Goal: Use online tool/utility: Utilize a website feature to perform a specific function

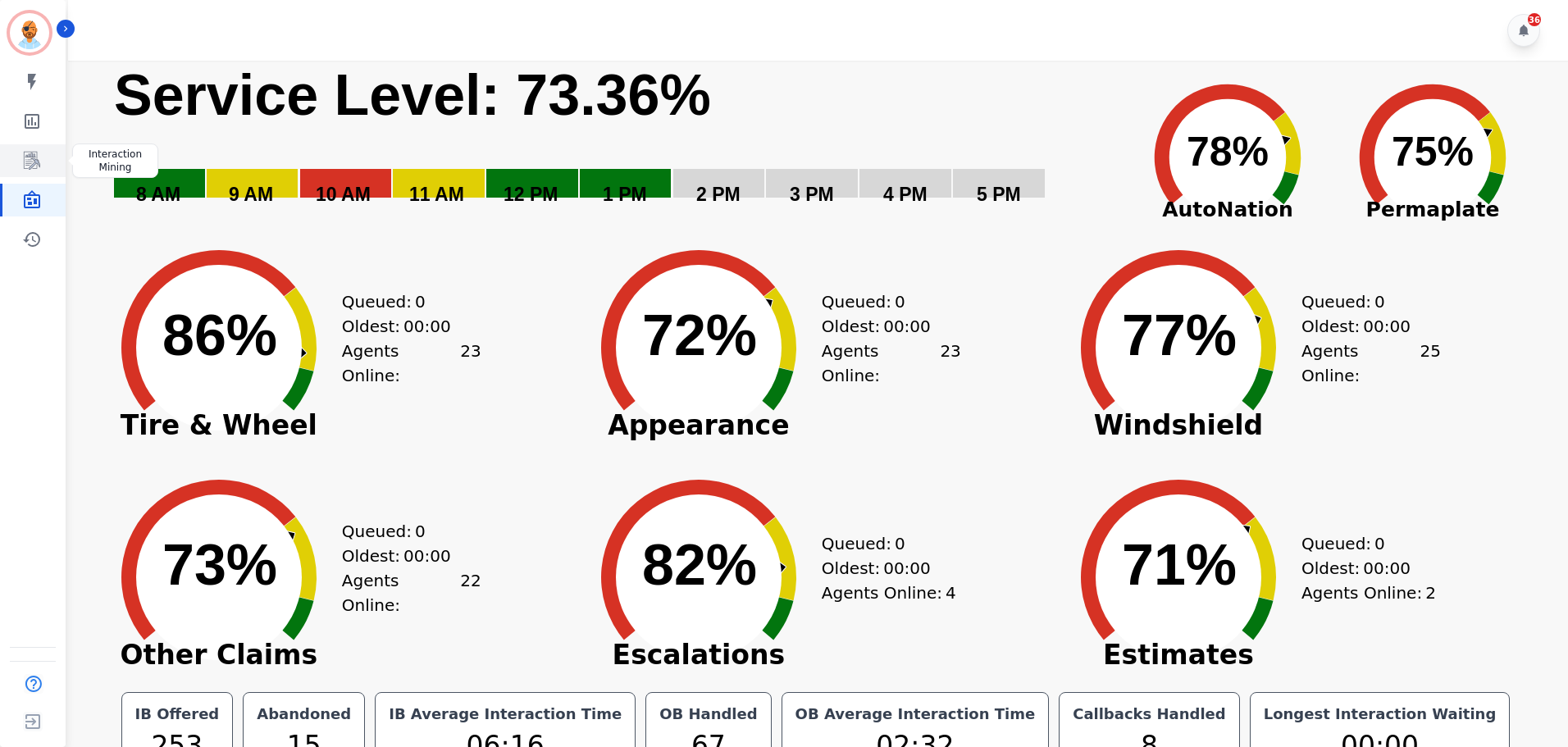
click at [68, 171] on div "Created with Highcharts 10.3.3 Service Level: 73.36% 5 PM 4 PM 3 PM 2 PM 1 PM 1…" at bounding box center [815, 471] width 1505 height 820
click at [28, 163] on icon "Sidebar" at bounding box center [32, 160] width 19 height 19
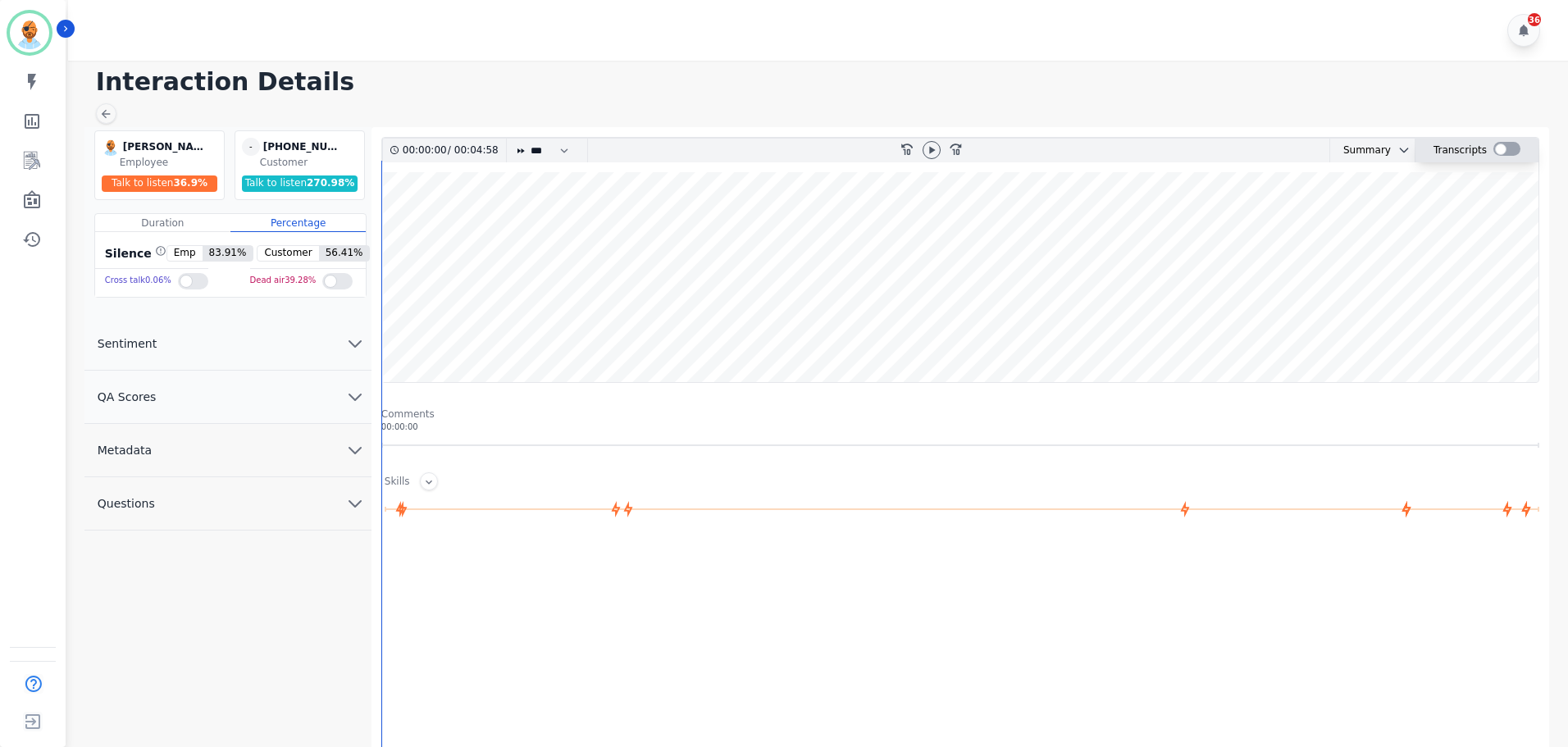
click at [1494, 150] on div at bounding box center [1507, 149] width 27 height 14
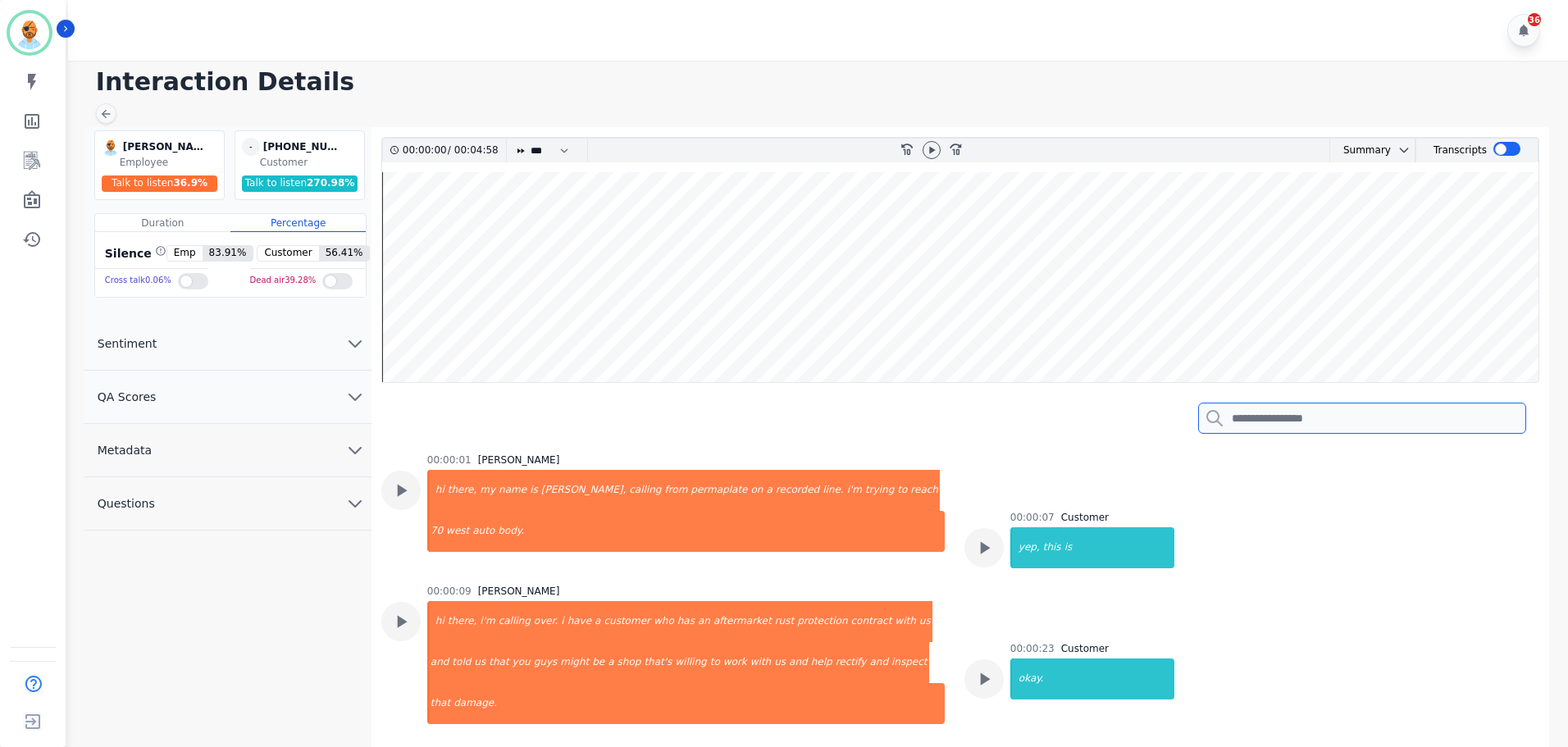
click at [1340, 411] on input "search" at bounding box center [1361, 418] width 328 height 31
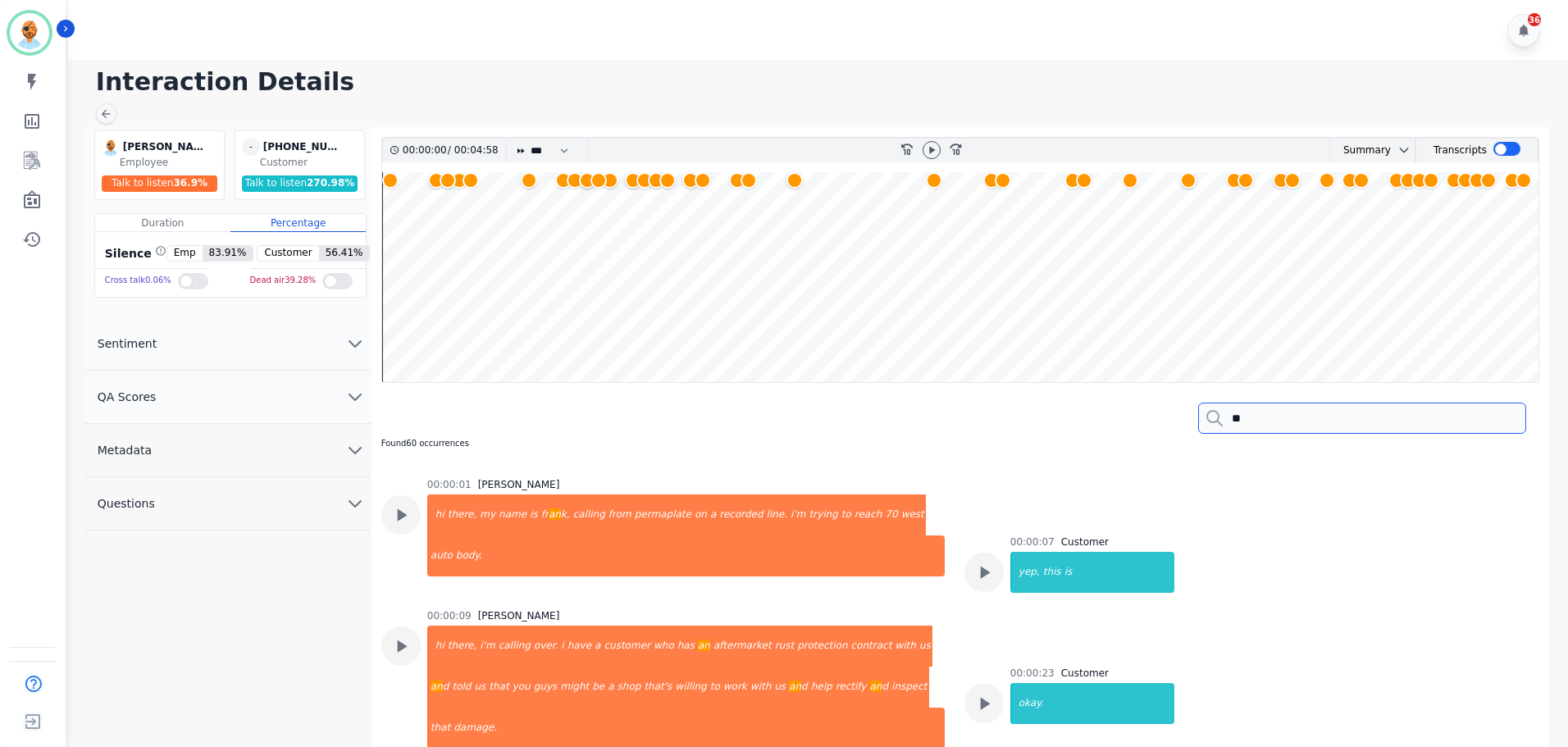
type input "*"
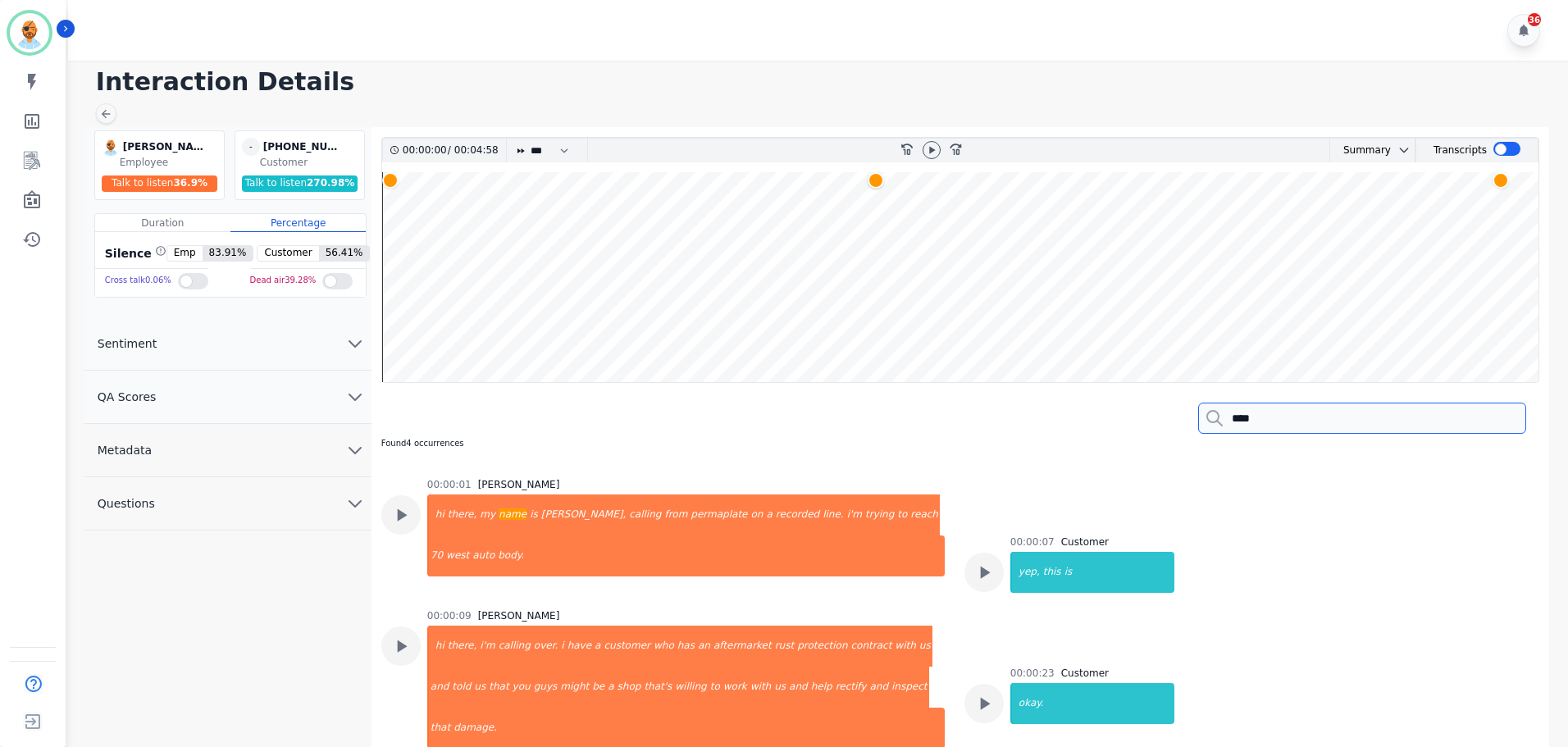
type input "****"
click at [1500, 208] on wave at bounding box center [960, 276] width 1156 height 210
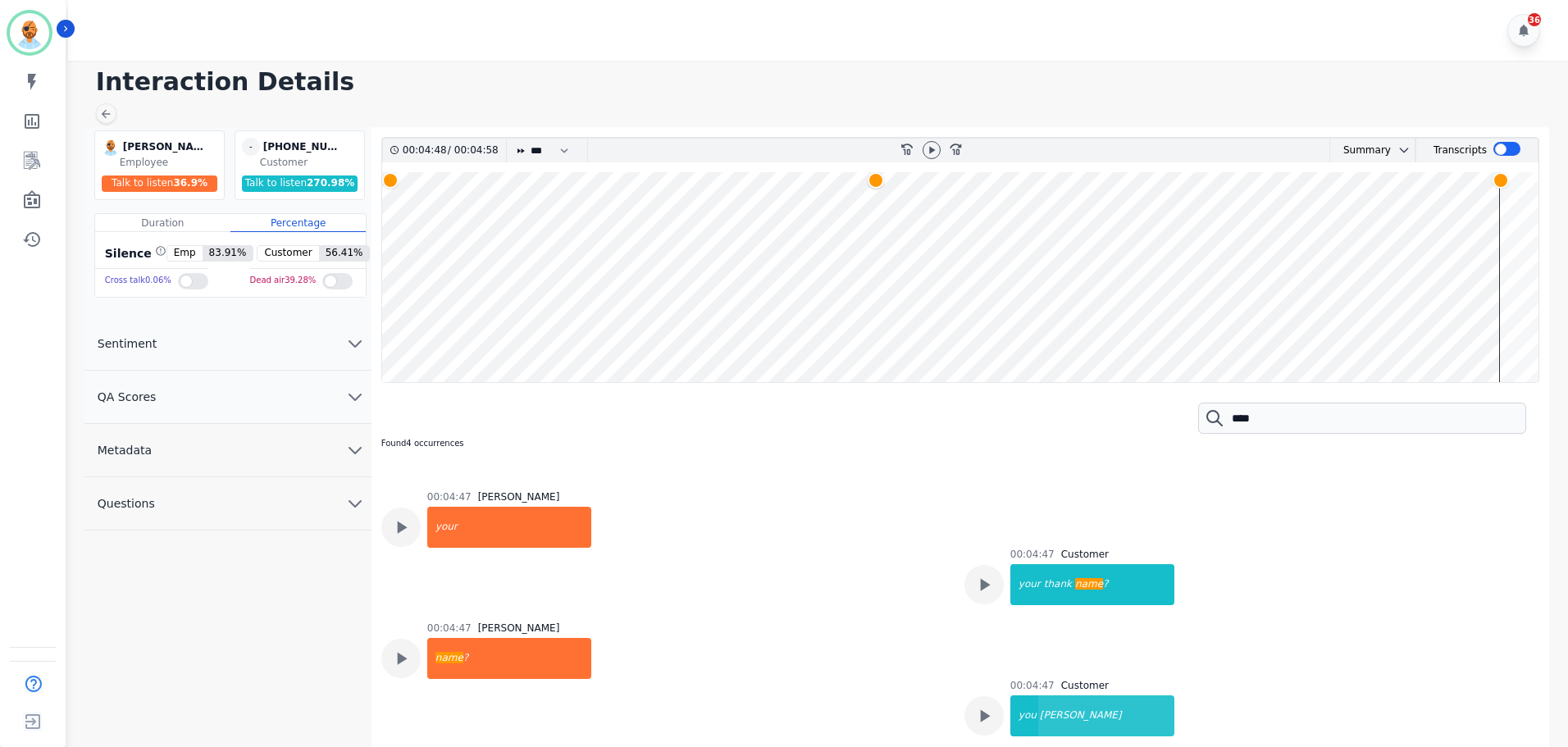
scroll to position [4148, 0]
